Goal: Browse casually

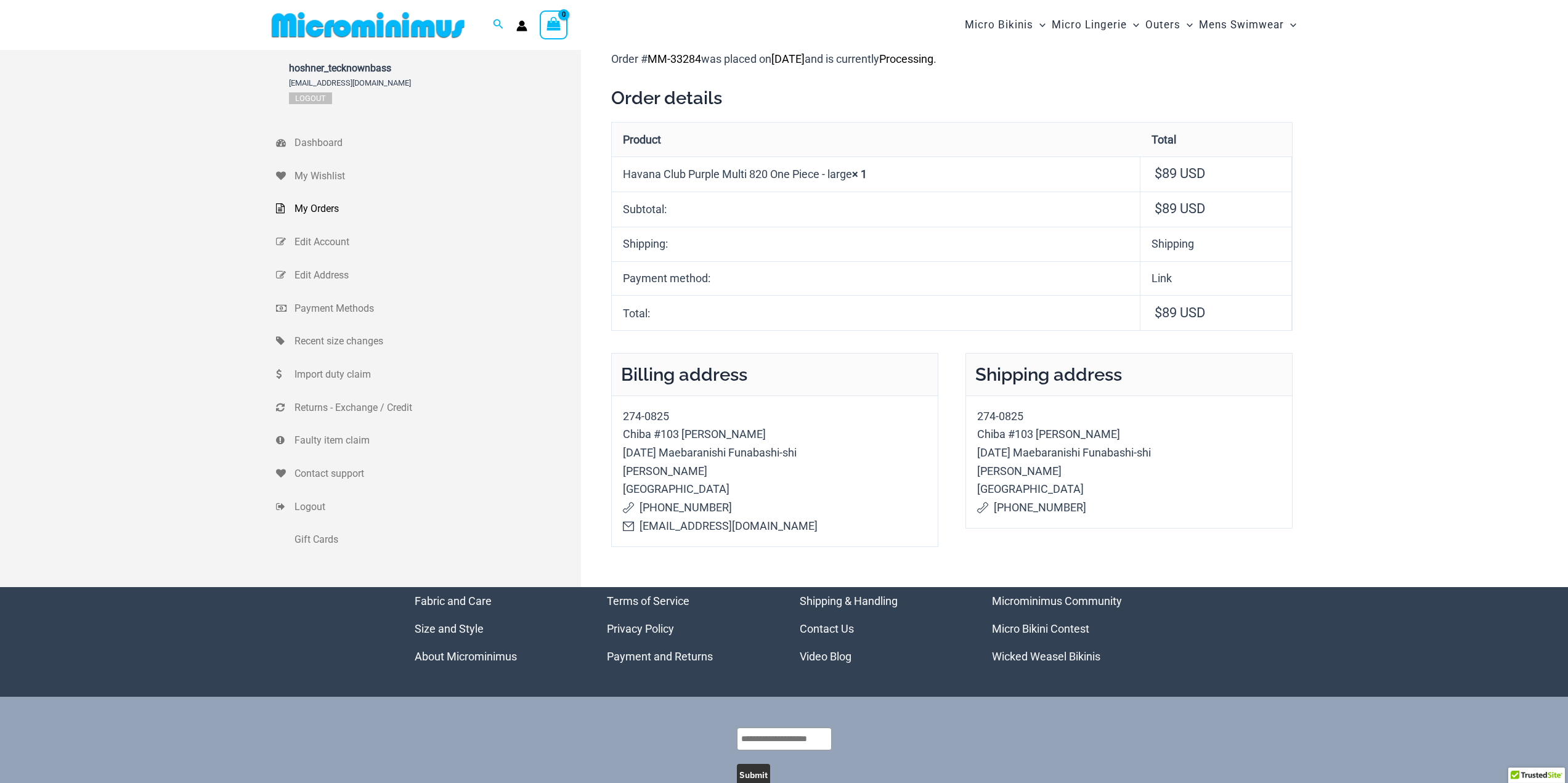
type input "**********"
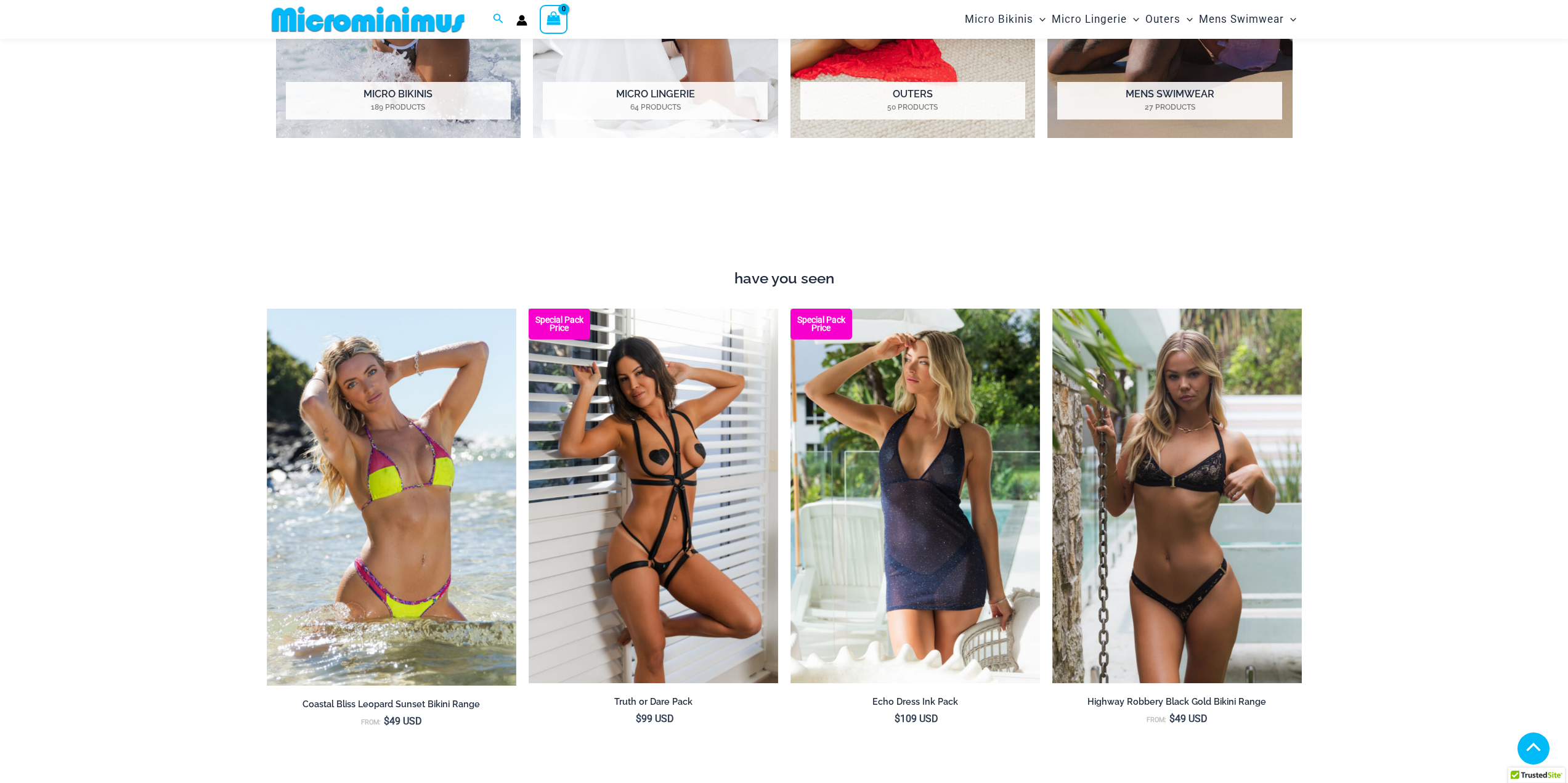
scroll to position [1837, 0]
